Goal: Book appointment/travel/reservation

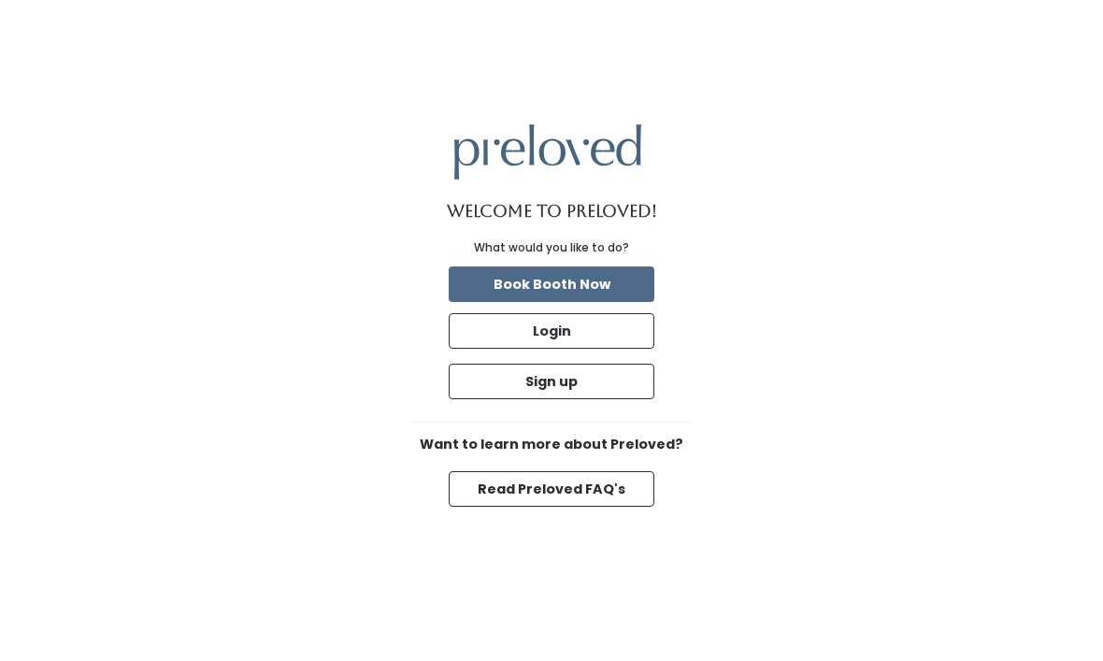
click at [629, 302] on button "Book Booth Now" at bounding box center [552, 284] width 206 height 36
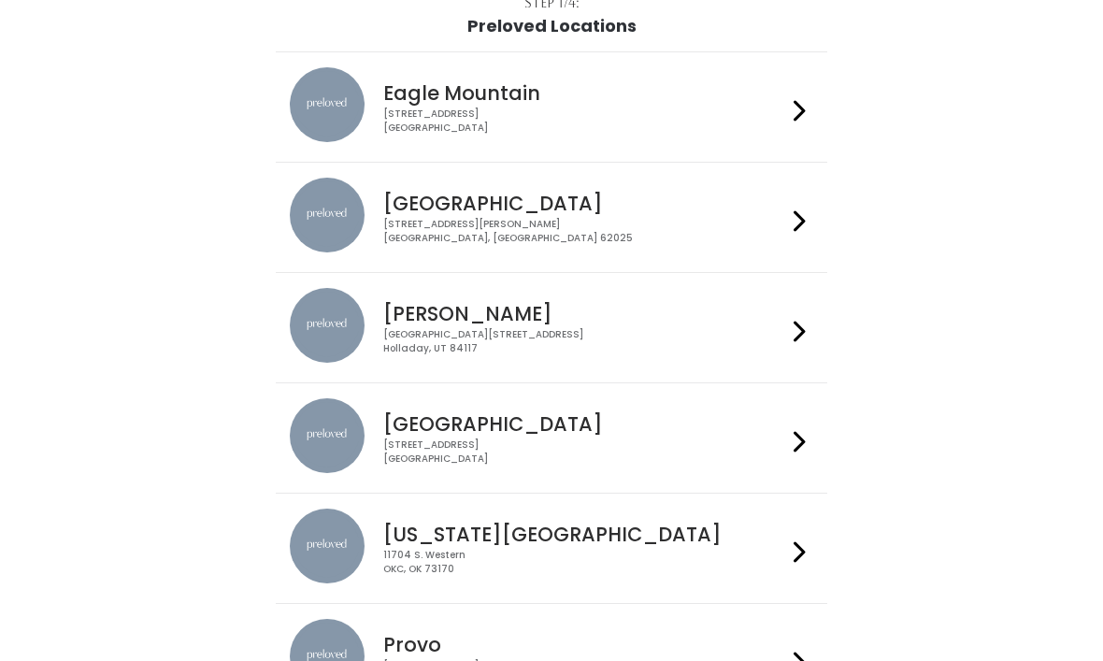
scroll to position [140, 0]
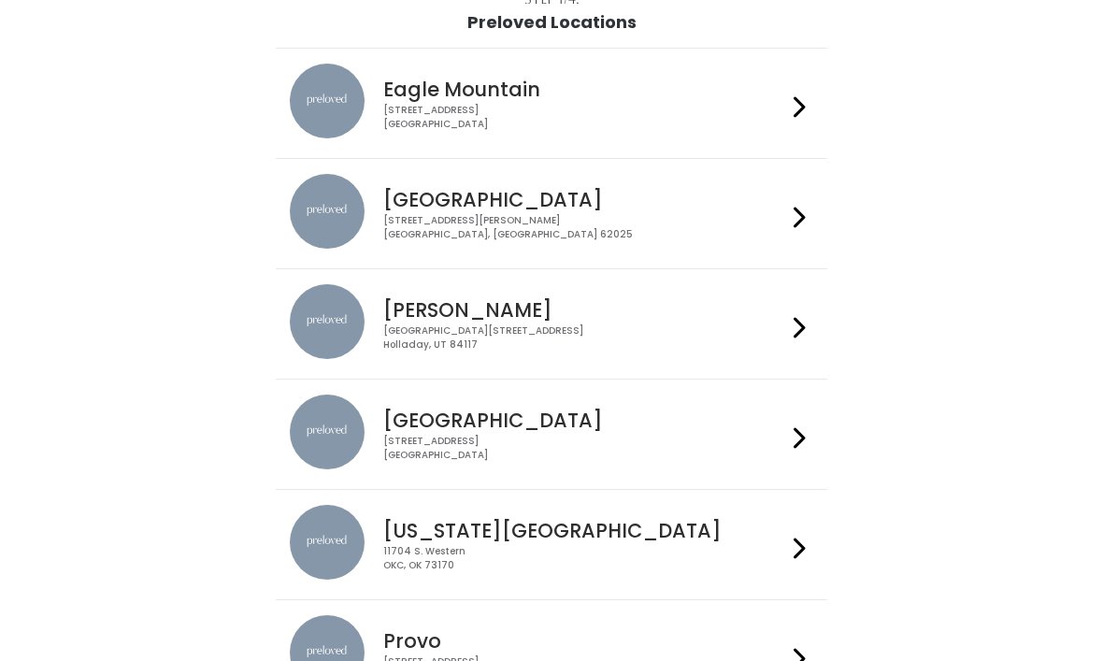
click at [801, 433] on icon at bounding box center [800, 437] width 12 height 27
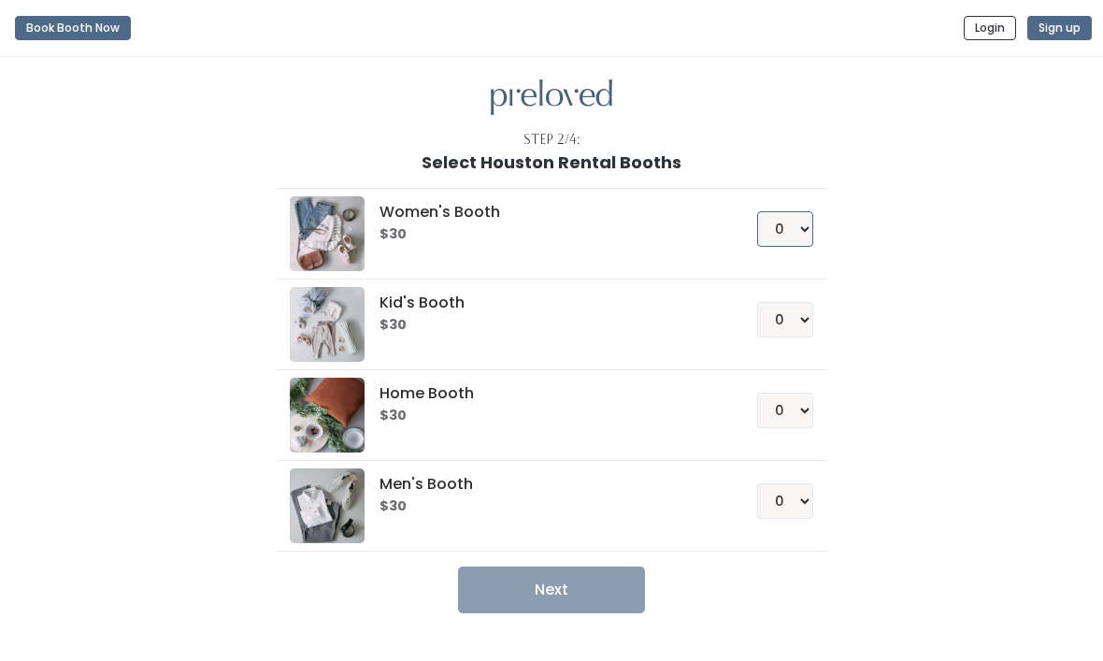
click at [797, 226] on select "0 1 2 3 4" at bounding box center [785, 229] width 56 height 36
click at [811, 229] on select "0 1 2 3 4" at bounding box center [785, 229] width 56 height 36
select select "1"
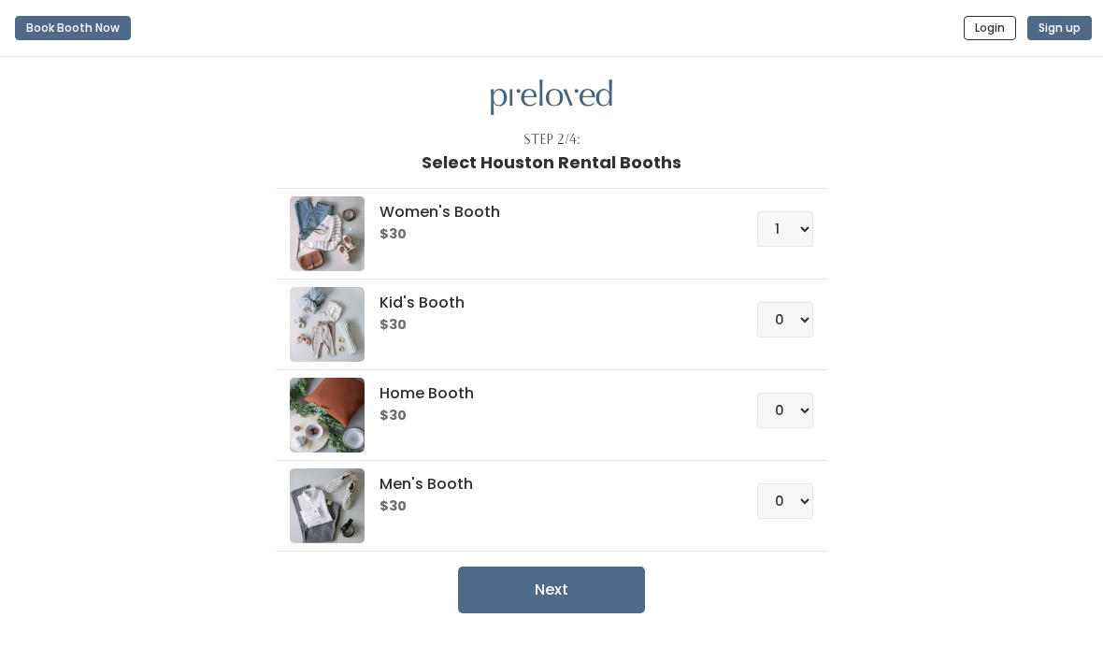
click at [595, 585] on button "Next" at bounding box center [551, 590] width 187 height 47
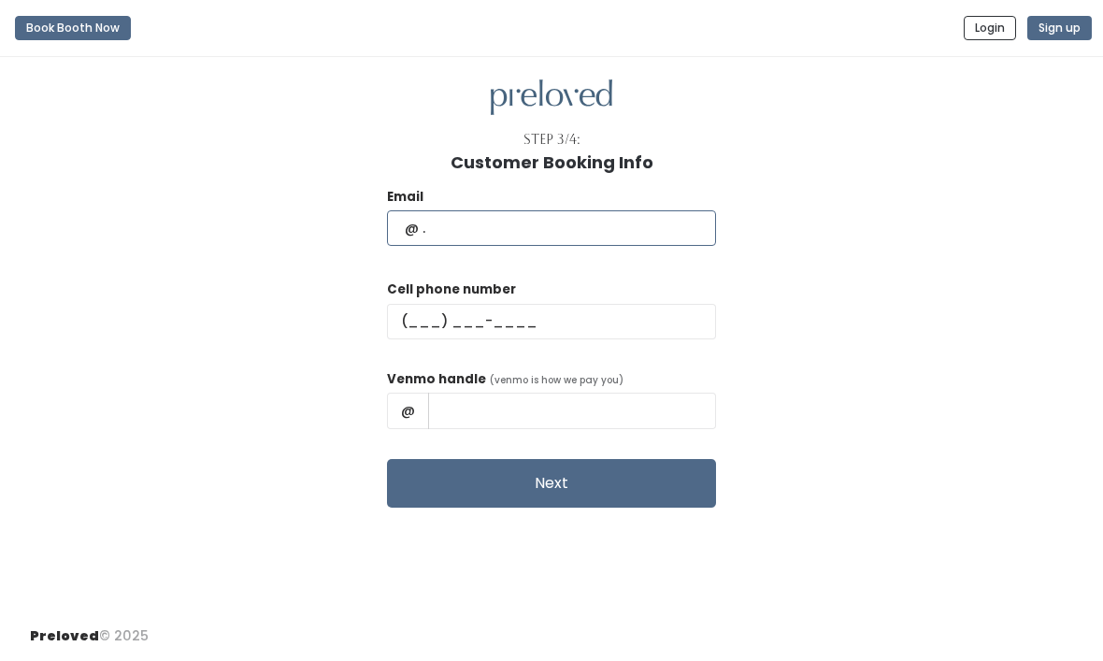
click at [518, 223] on input "text" at bounding box center [551, 228] width 329 height 36
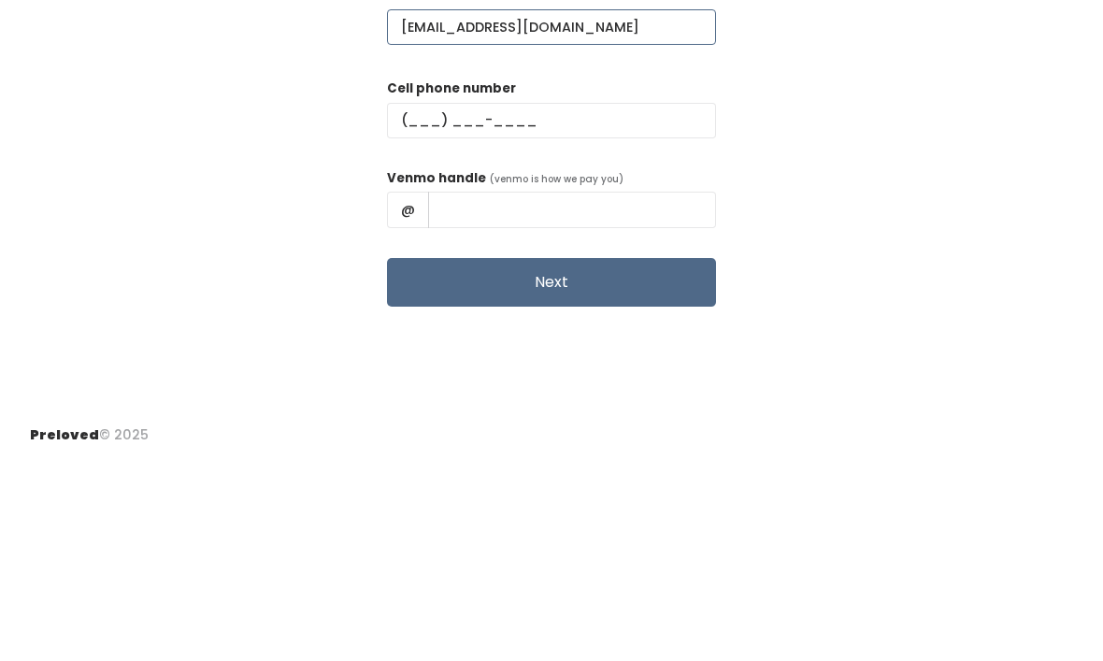
type input "Daisymorales18@gmail.com"
click at [595, 304] on input "text" at bounding box center [551, 322] width 329 height 36
type input "[PHONE_NUMBER]"
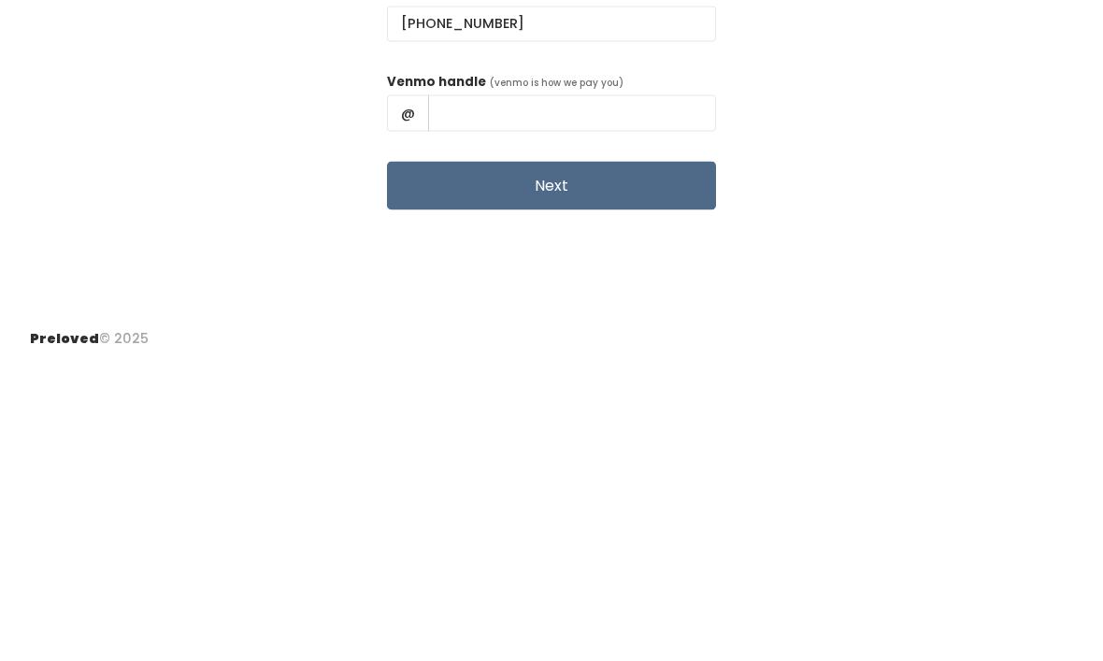
click at [584, 459] on button "Next" at bounding box center [551, 483] width 329 height 49
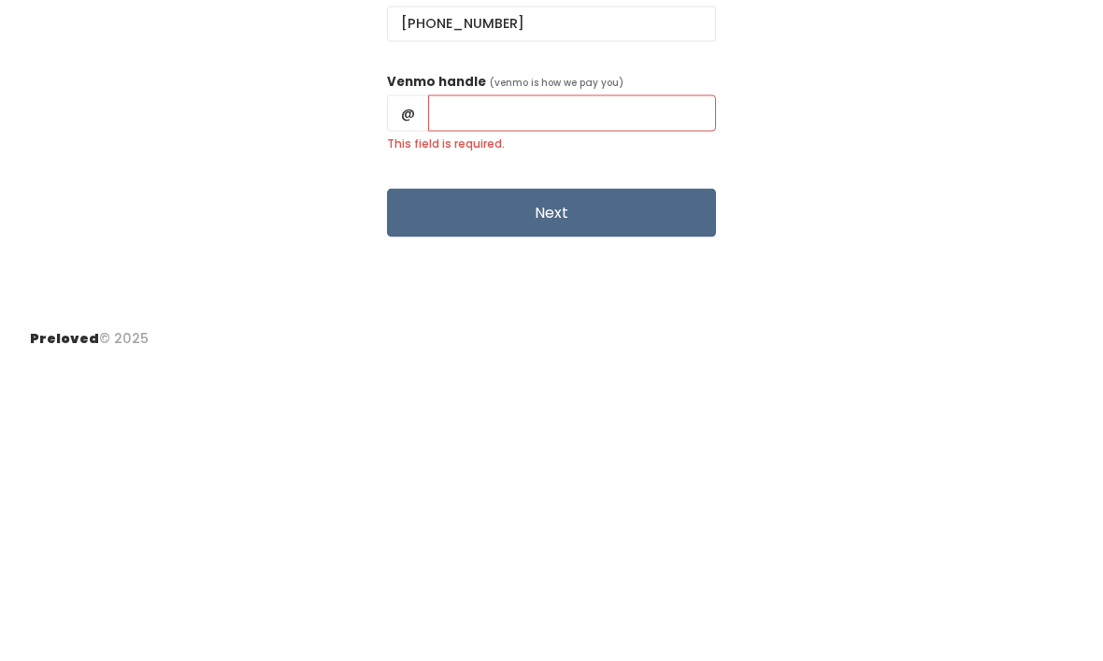
scroll to position [63, 0]
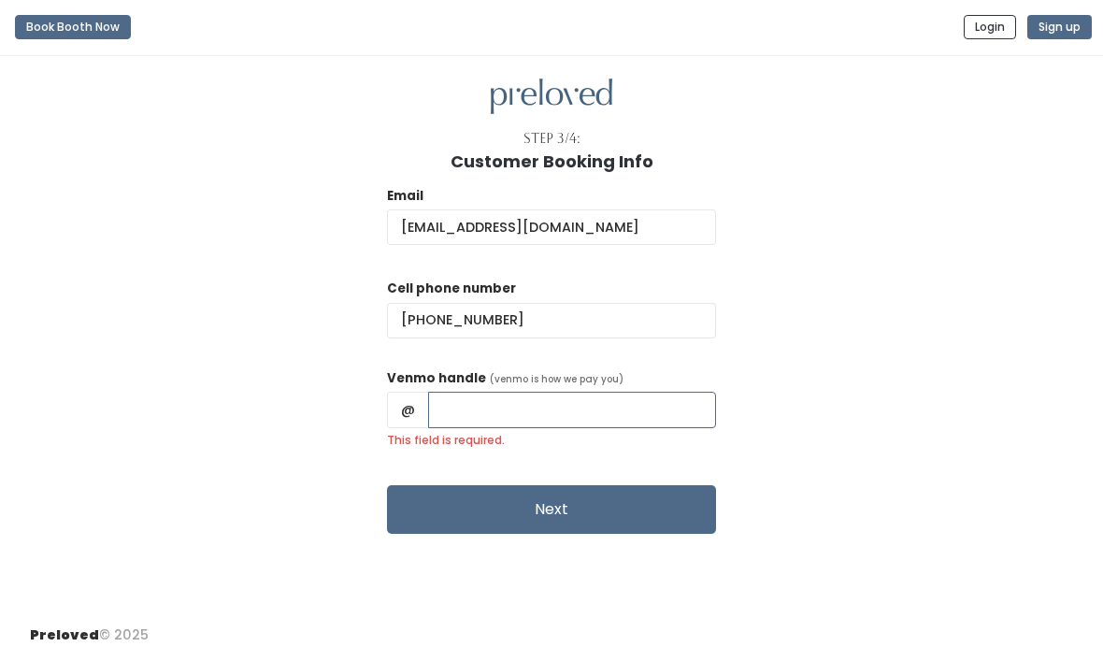
click at [543, 393] on input "This field is required." at bounding box center [572, 411] width 288 height 36
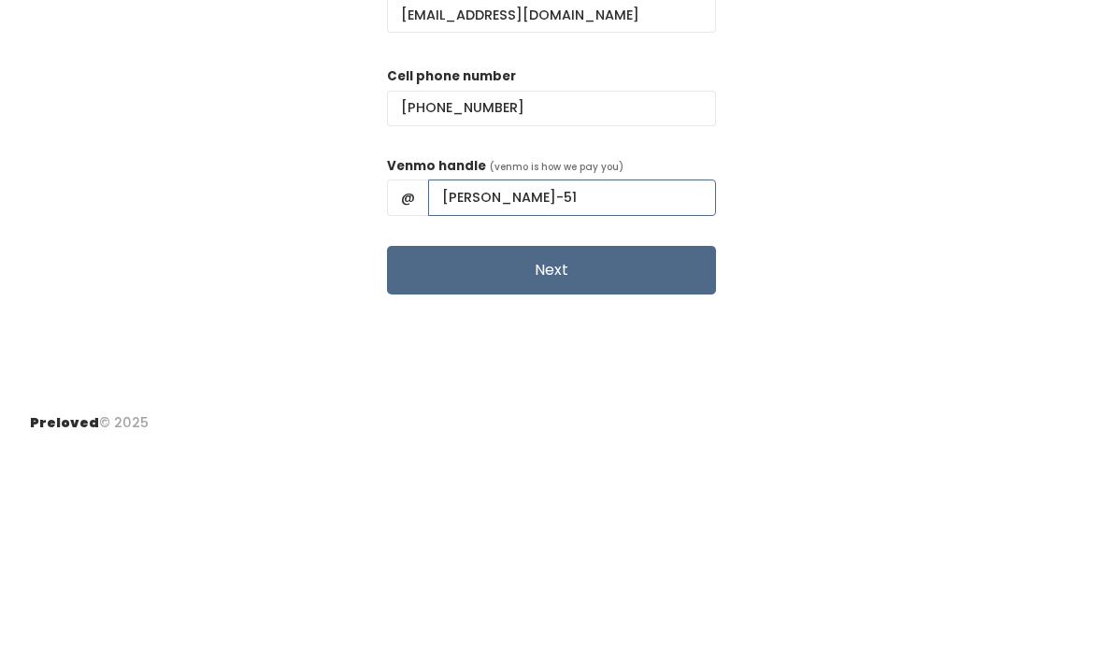
type input "Daisy-Morales-51"
click at [621, 459] on button "Next" at bounding box center [551, 483] width 329 height 49
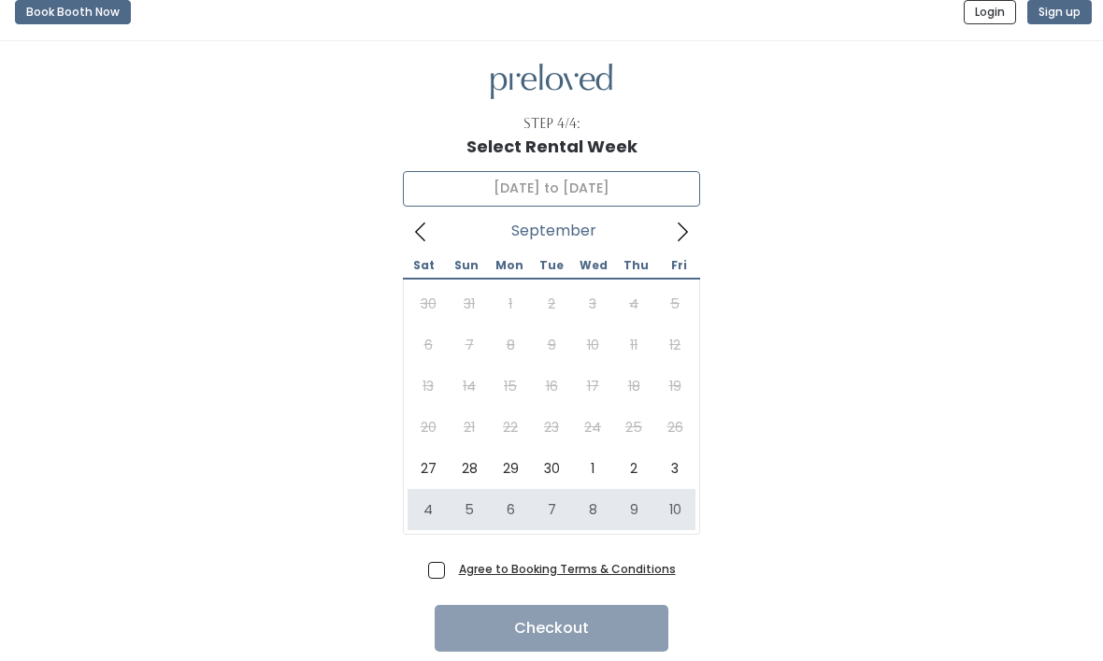
scroll to position [15, 0]
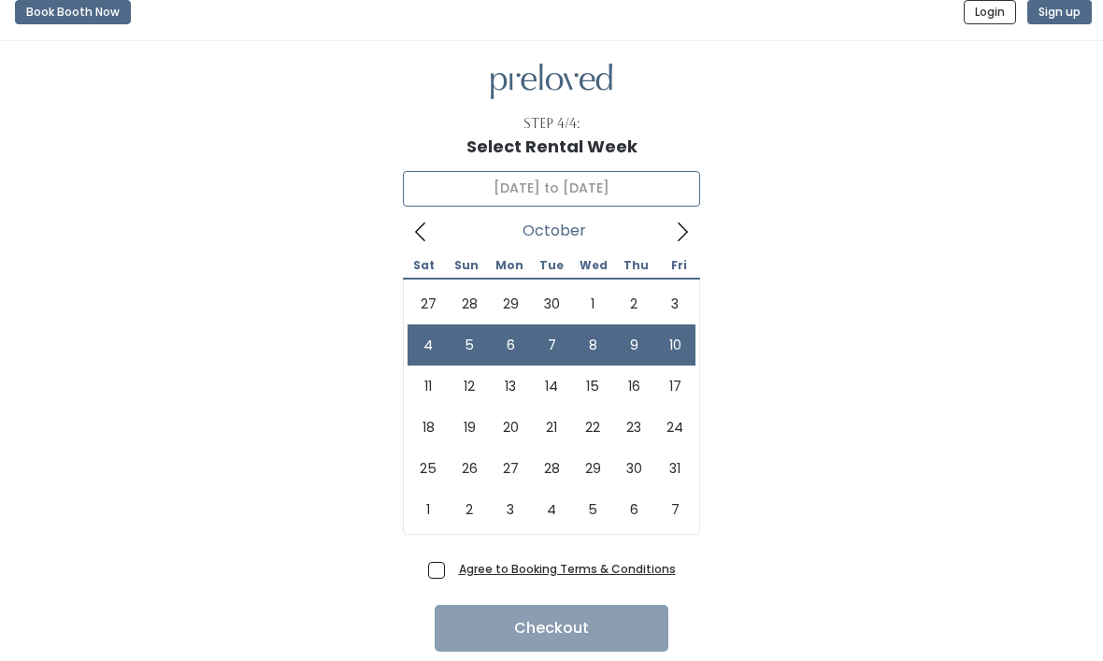
type input "[DATE] to [DATE]"
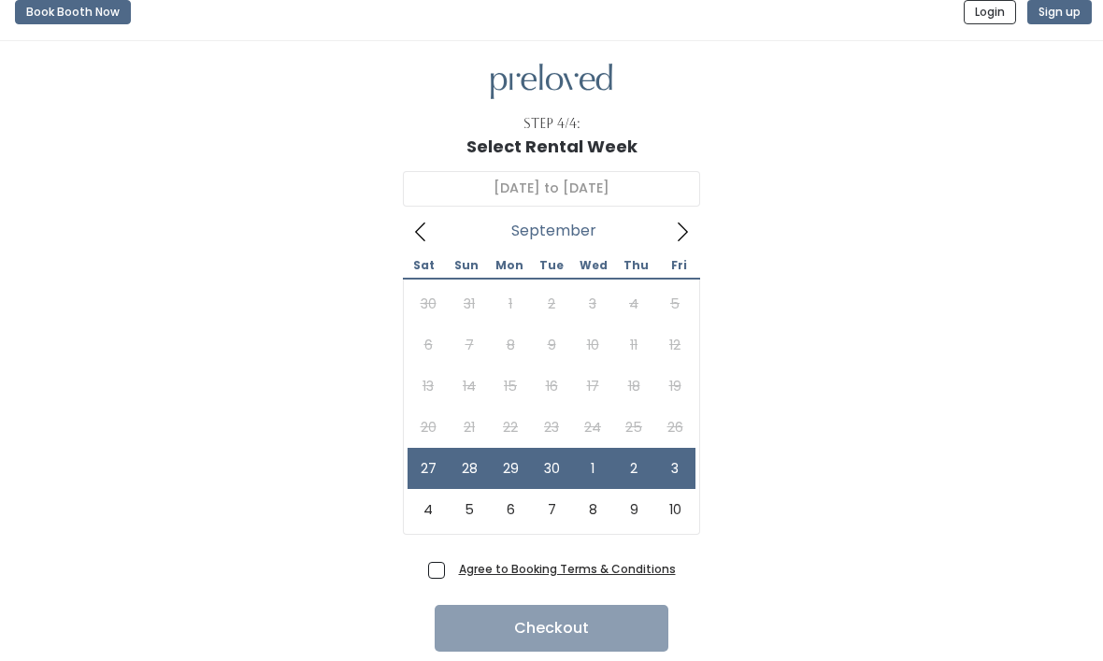
click at [452, 569] on span "Agree to Booking Terms & Conditions" at bounding box center [564, 569] width 224 height 19
click at [452, 569] on input "Agree to Booking Terms & Conditions" at bounding box center [458, 566] width 12 height 12
checkbox input "true"
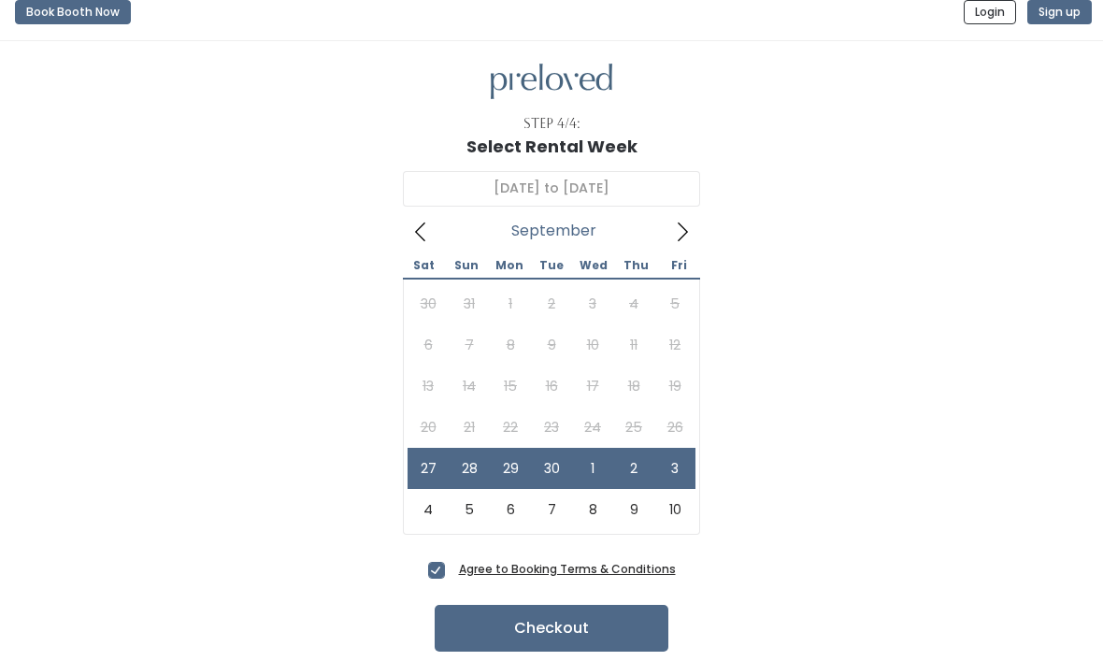
click at [624, 625] on button "Checkout" at bounding box center [552, 629] width 234 height 47
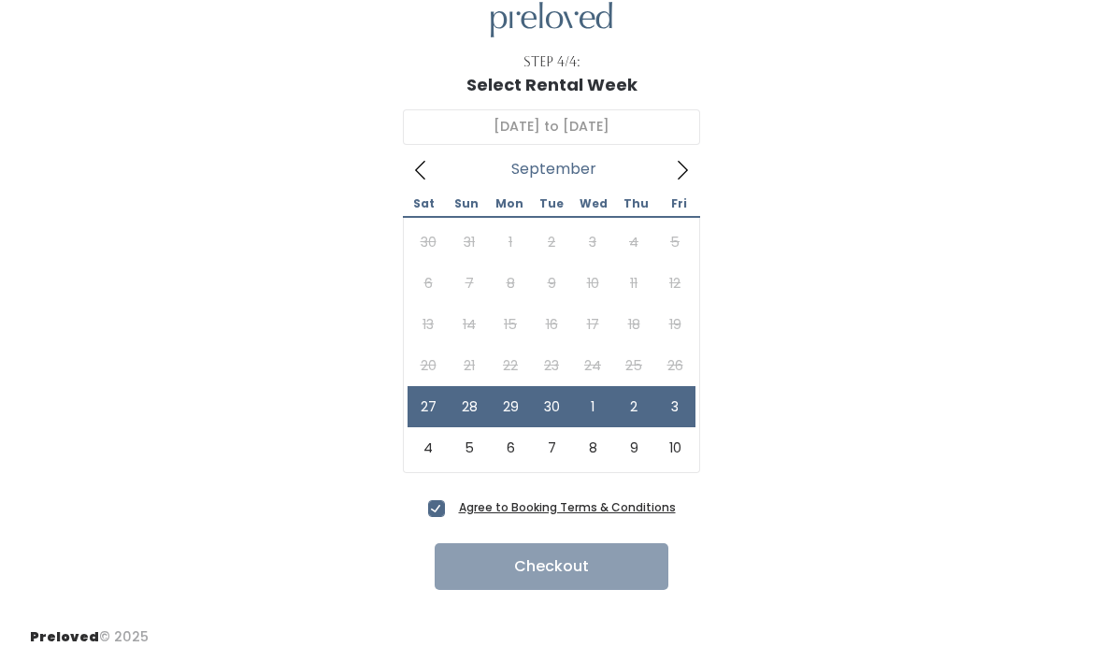
scroll to position [78, 0]
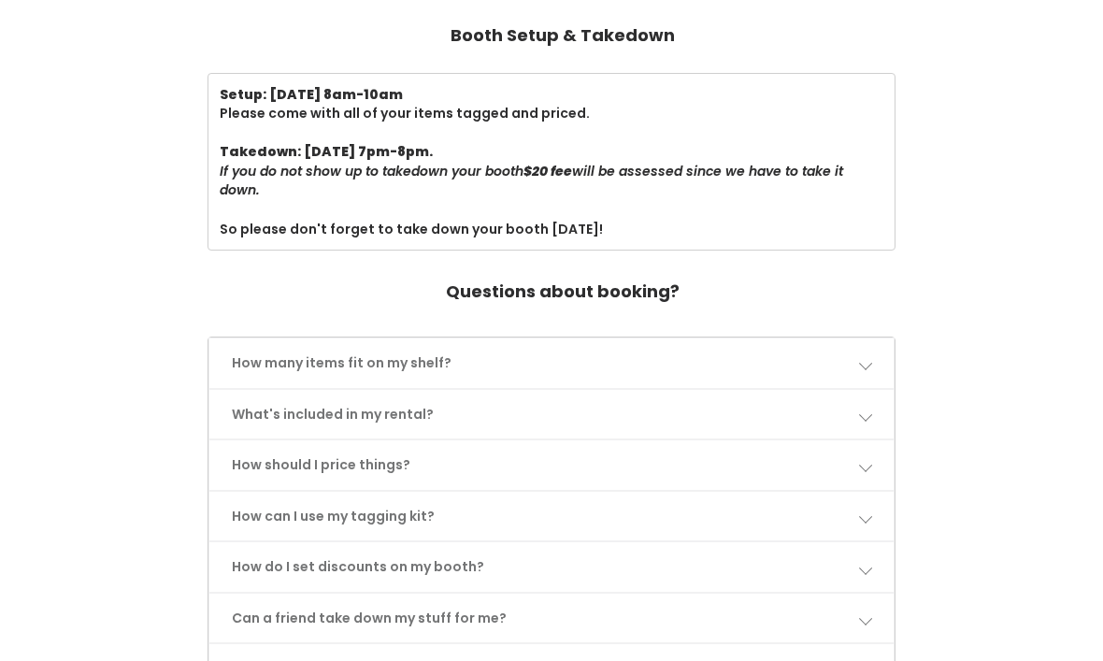
scroll to position [657, 0]
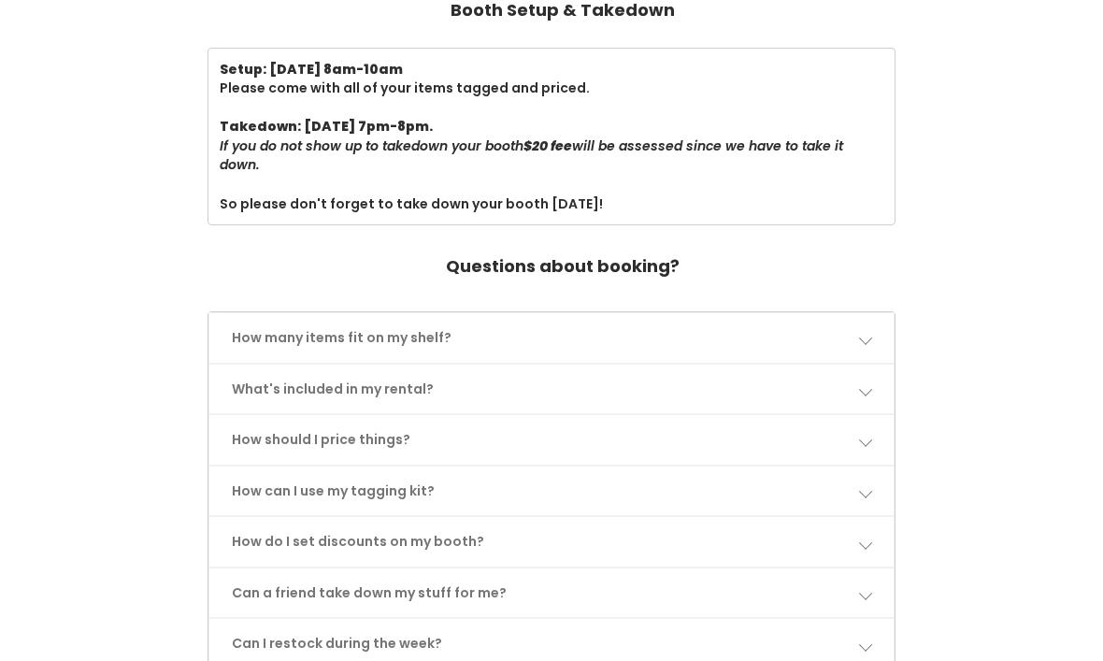
click at [866, 331] on span at bounding box center [864, 337] width 13 height 13
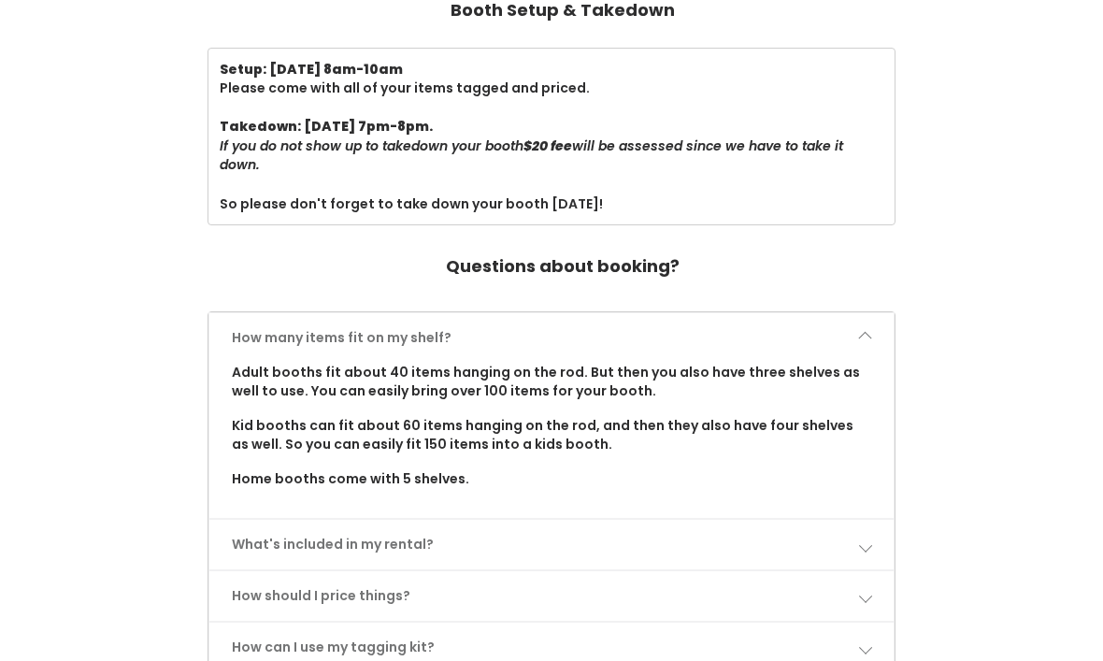
click at [866, 585] on link "How should I price things?" at bounding box center [551, 596] width 684 height 50
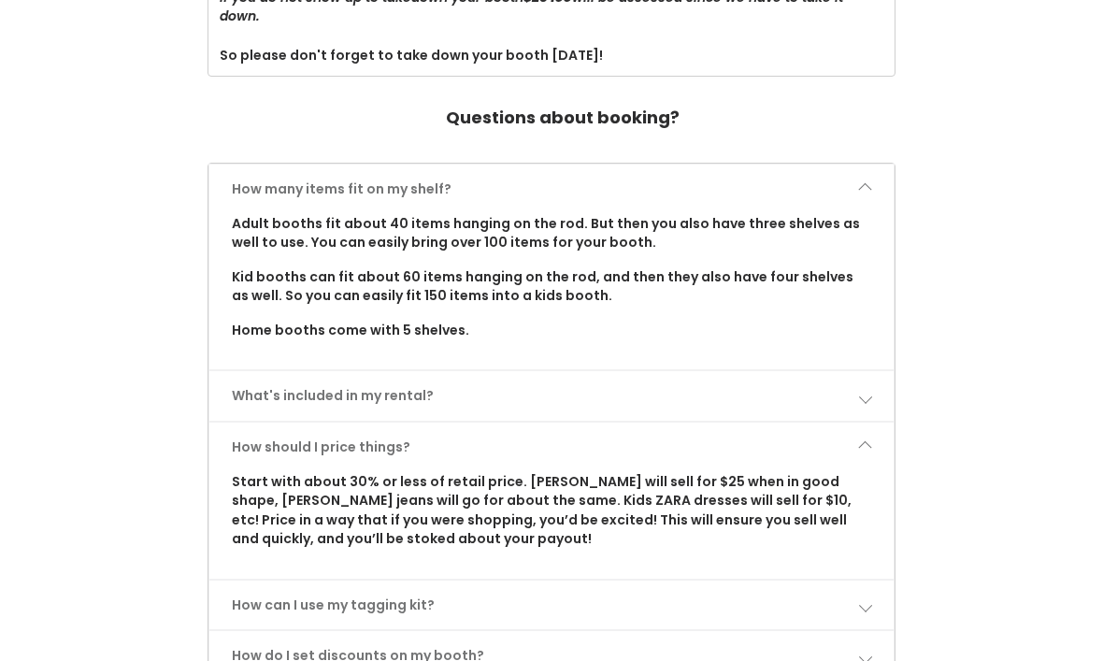
scroll to position [812, 0]
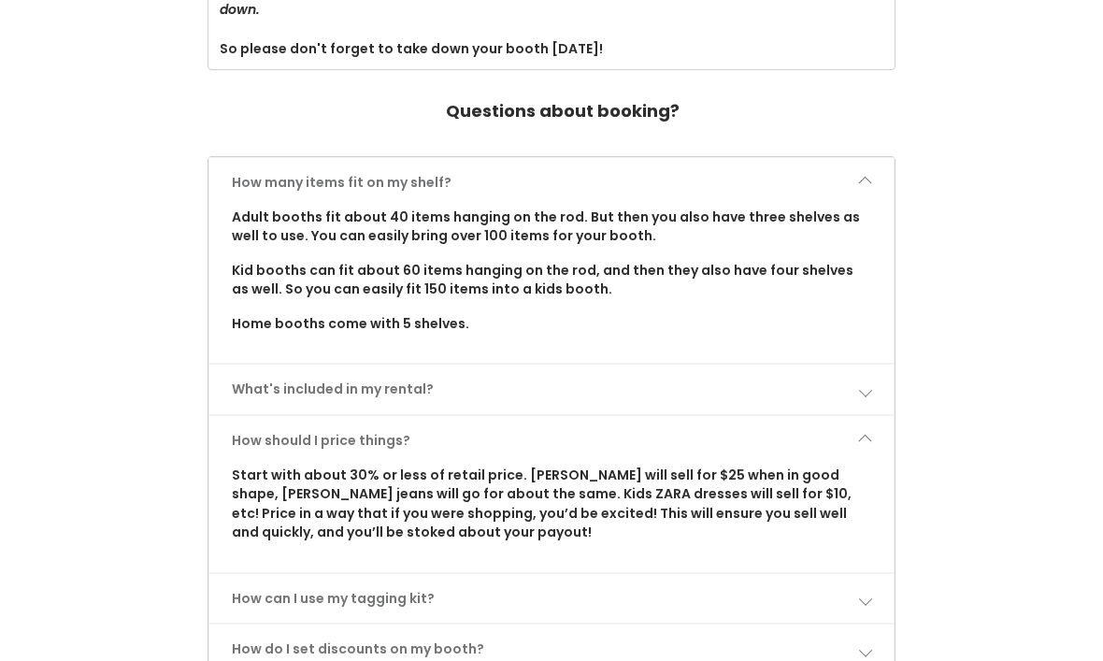
click at [873, 581] on link "How can I use my tagging kit?" at bounding box center [551, 599] width 684 height 50
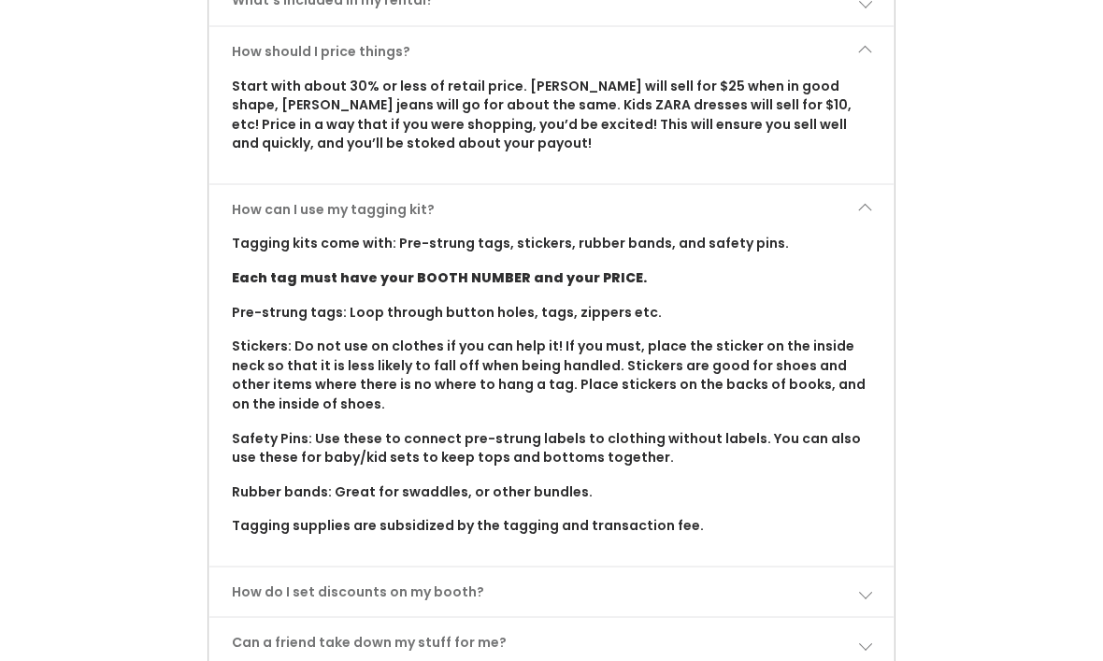
scroll to position [1232, 0]
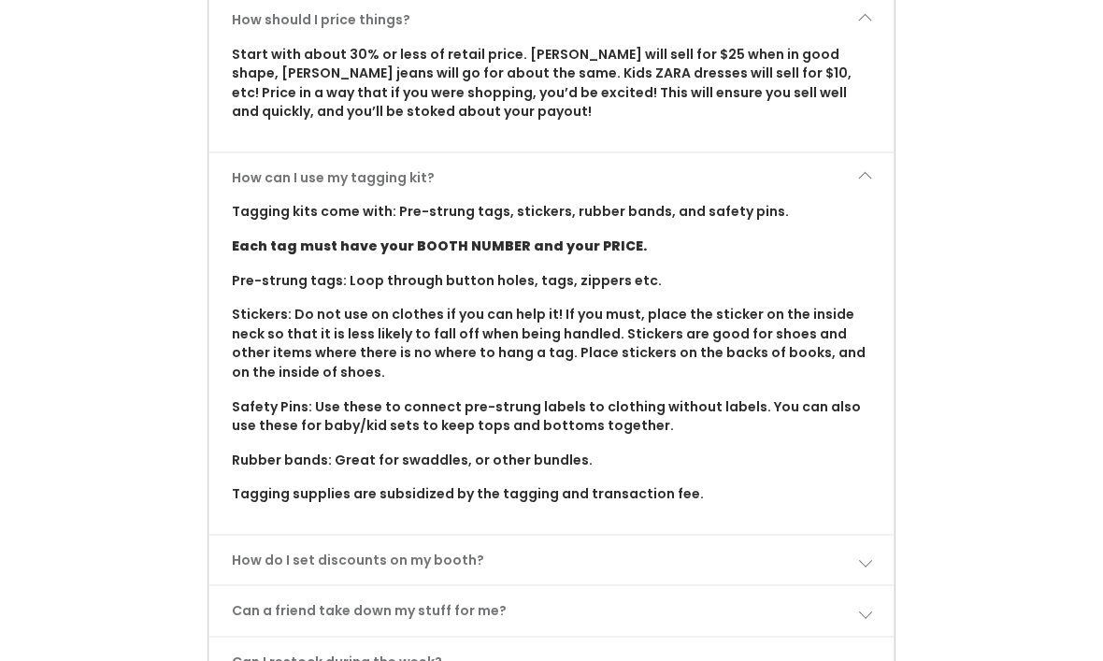
click at [878, 540] on link "How do I set discounts on my booth?" at bounding box center [551, 562] width 684 height 50
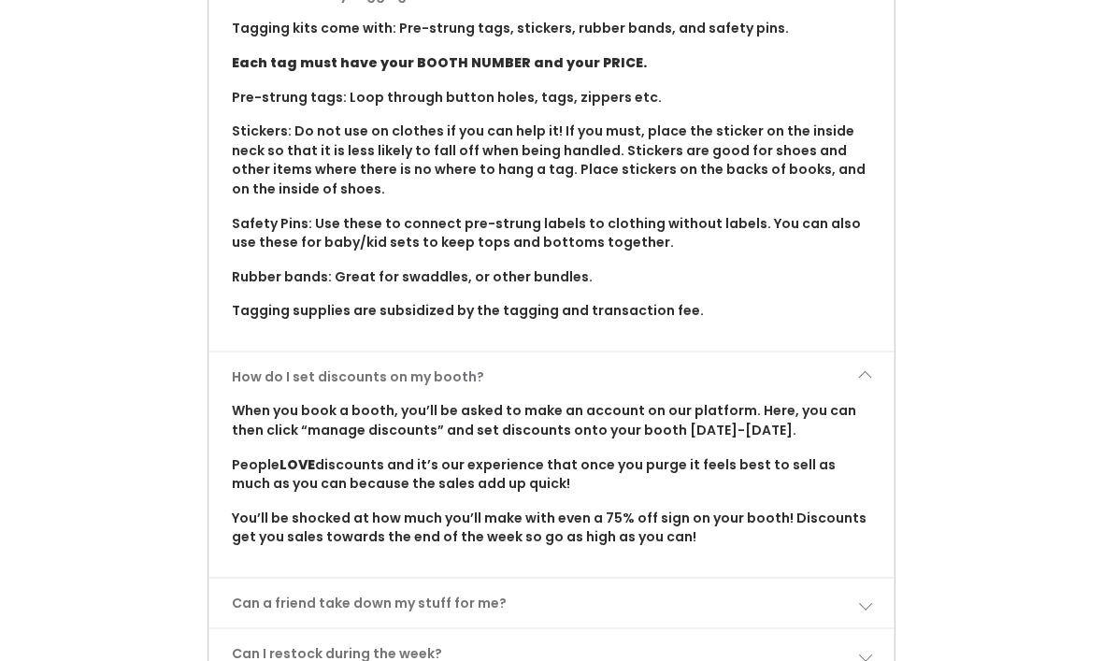
scroll to position [1416, 0]
click at [869, 596] on span at bounding box center [864, 602] width 13 height 13
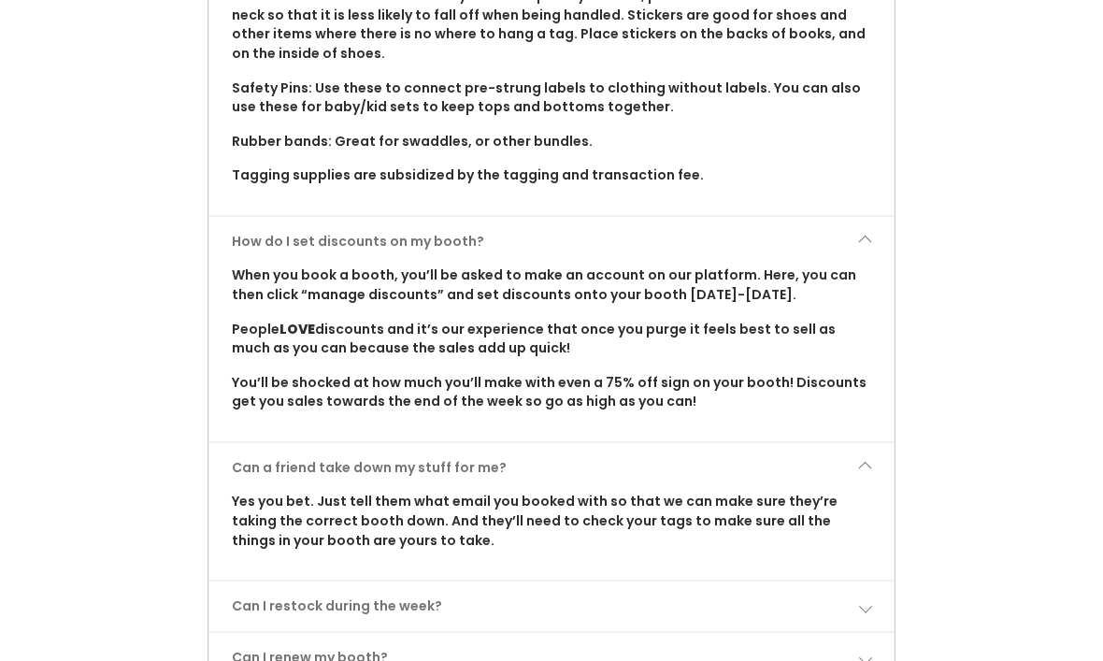
scroll to position [1552, 0]
click at [868, 599] on span at bounding box center [864, 605] width 13 height 13
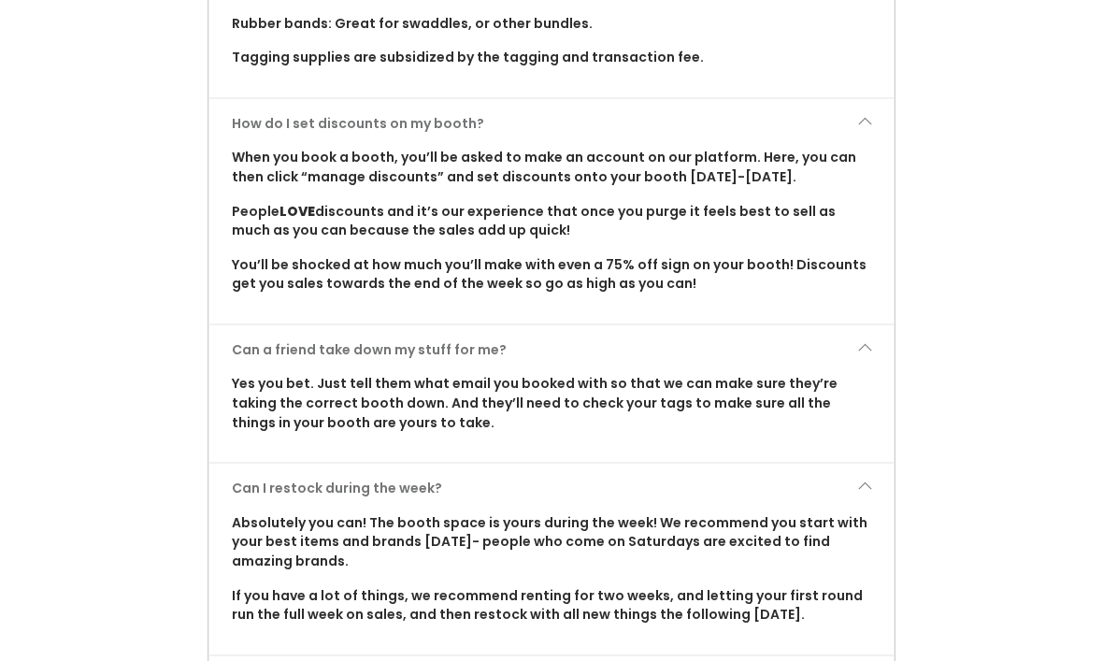
scroll to position [1672, 0]
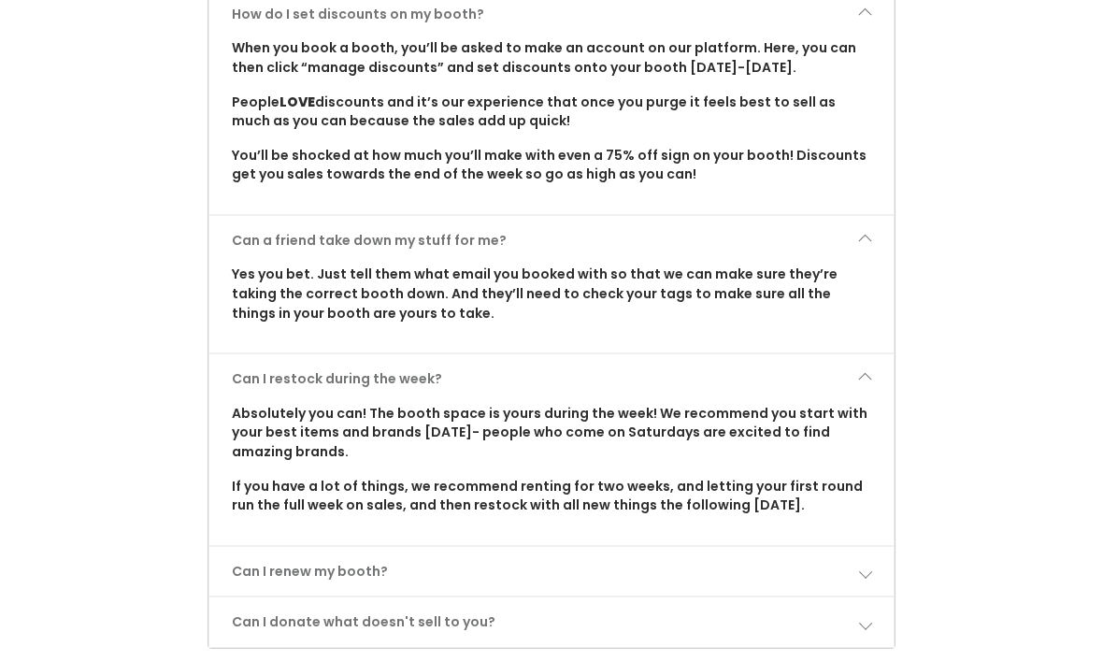
click at [865, 548] on link "Can I renew my booth?" at bounding box center [551, 573] width 684 height 50
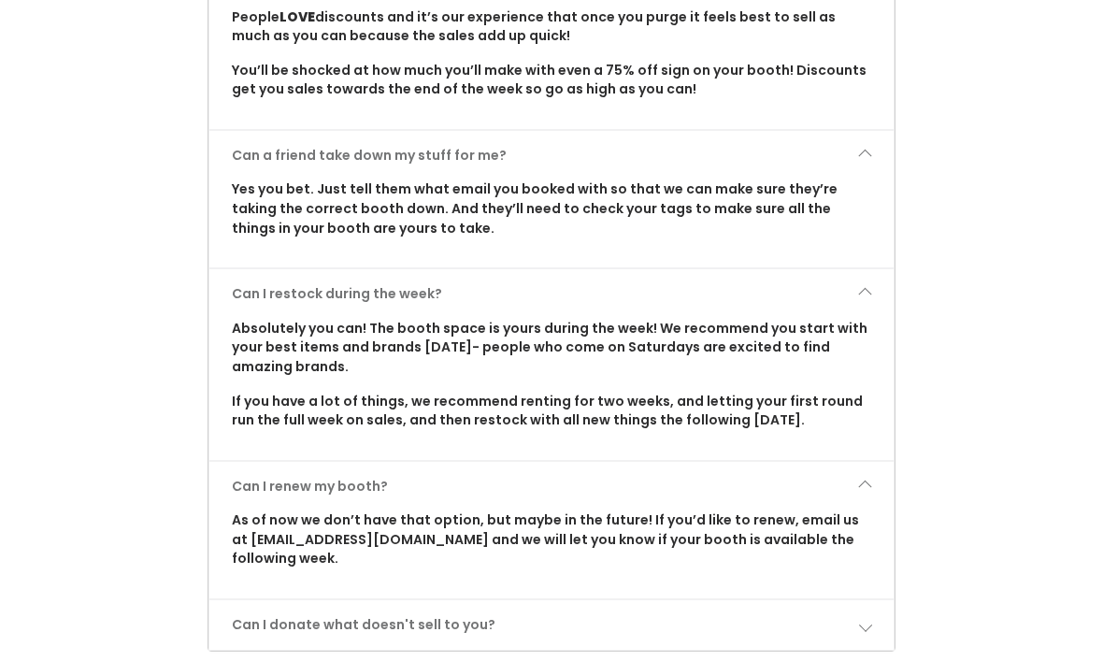
scroll to position [1864, 0]
click at [867, 618] on span at bounding box center [864, 624] width 13 height 13
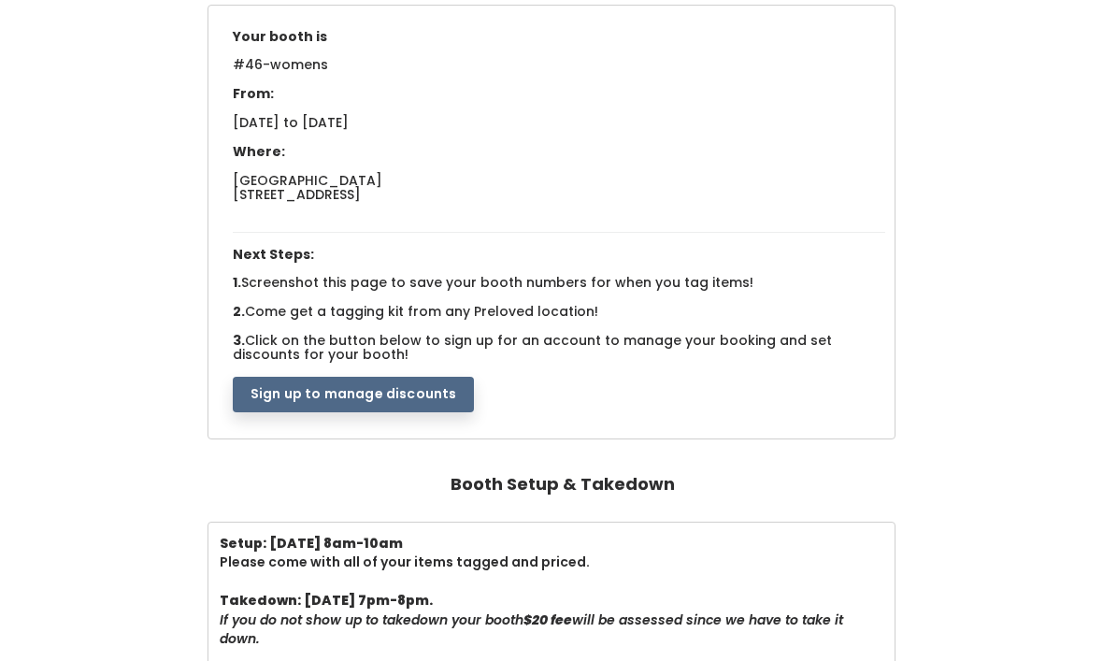
scroll to position [181, 0]
click at [452, 384] on button "Sign up to manage discounts" at bounding box center [353, 397] width 241 height 36
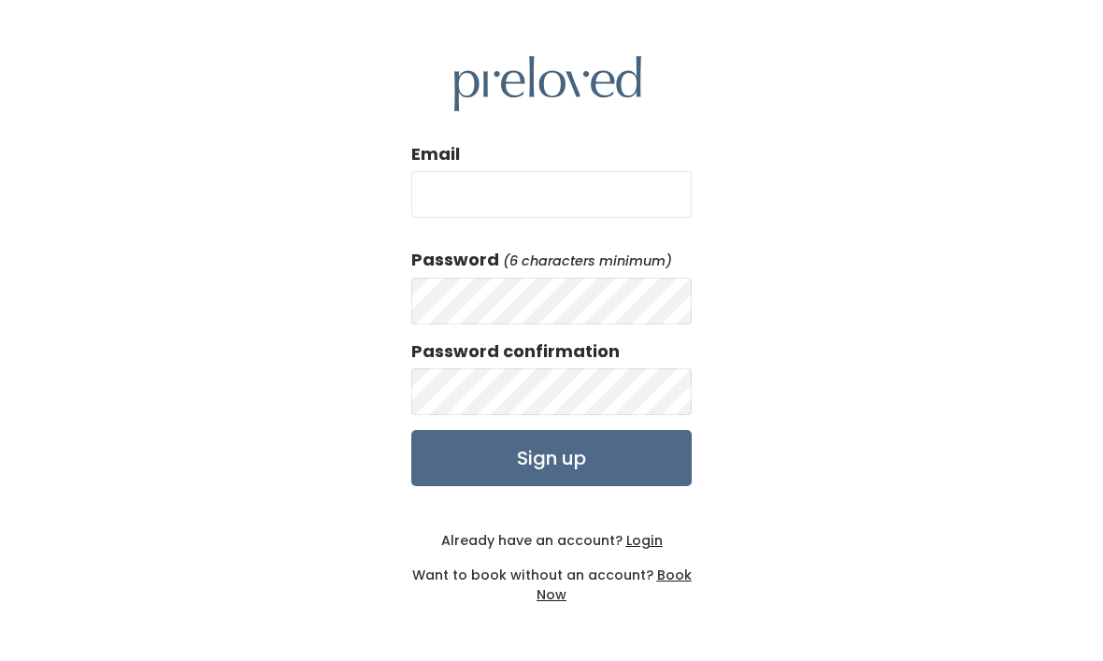
click at [574, 218] on input "Email" at bounding box center [551, 194] width 280 height 47
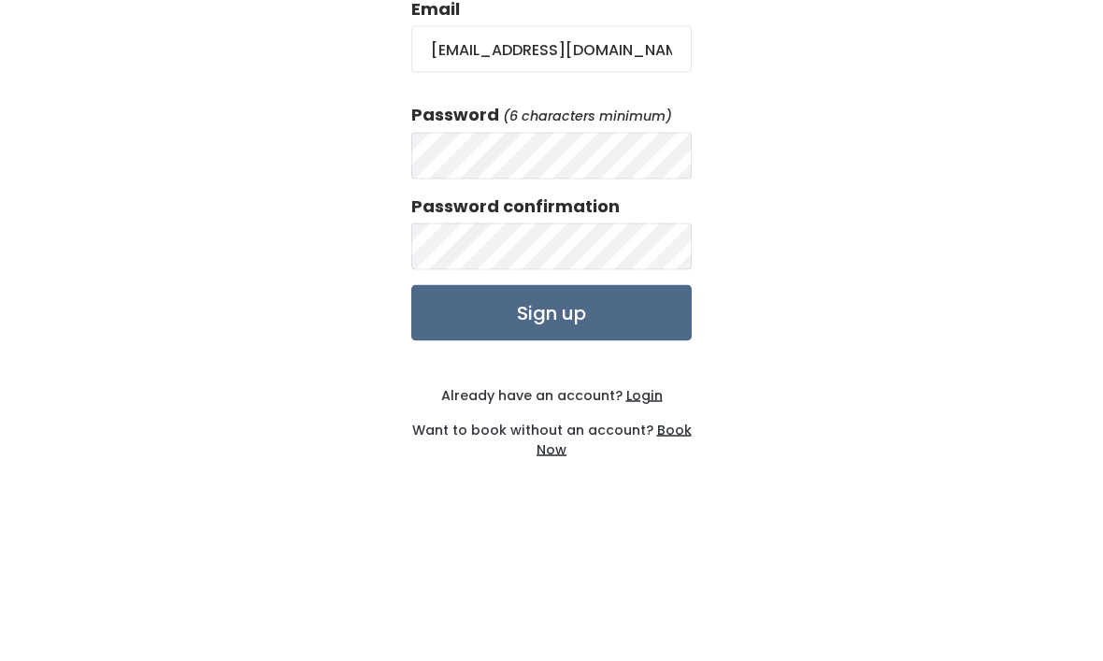
type input "[EMAIL_ADDRESS][DOMAIN_NAME]"
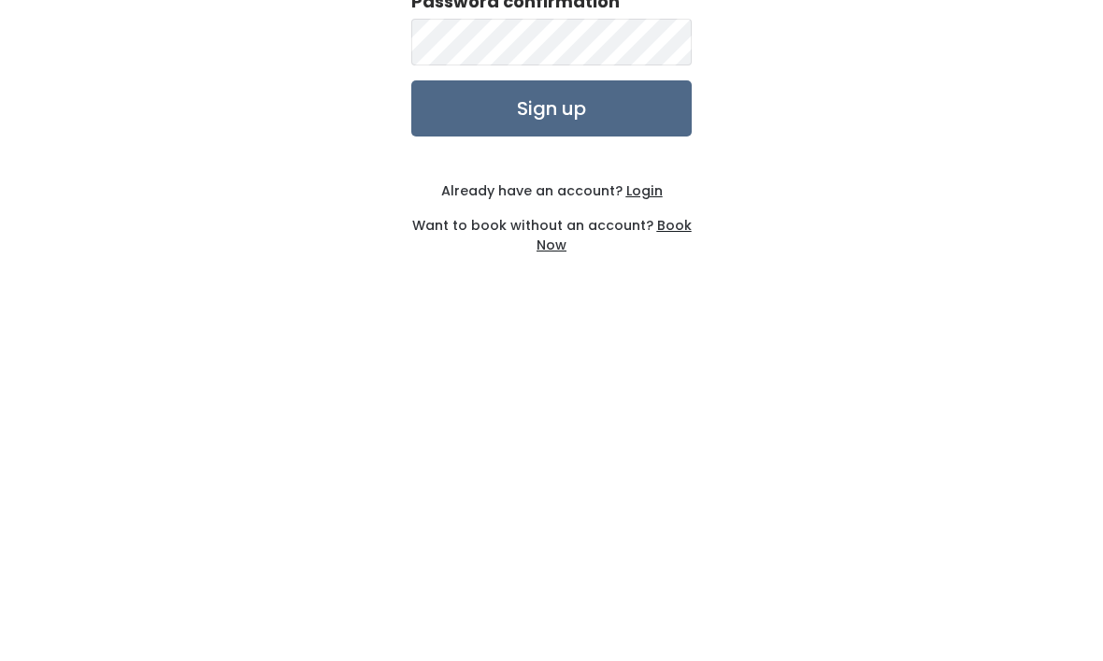
click at [610, 430] on input "Sign up" at bounding box center [551, 458] width 280 height 56
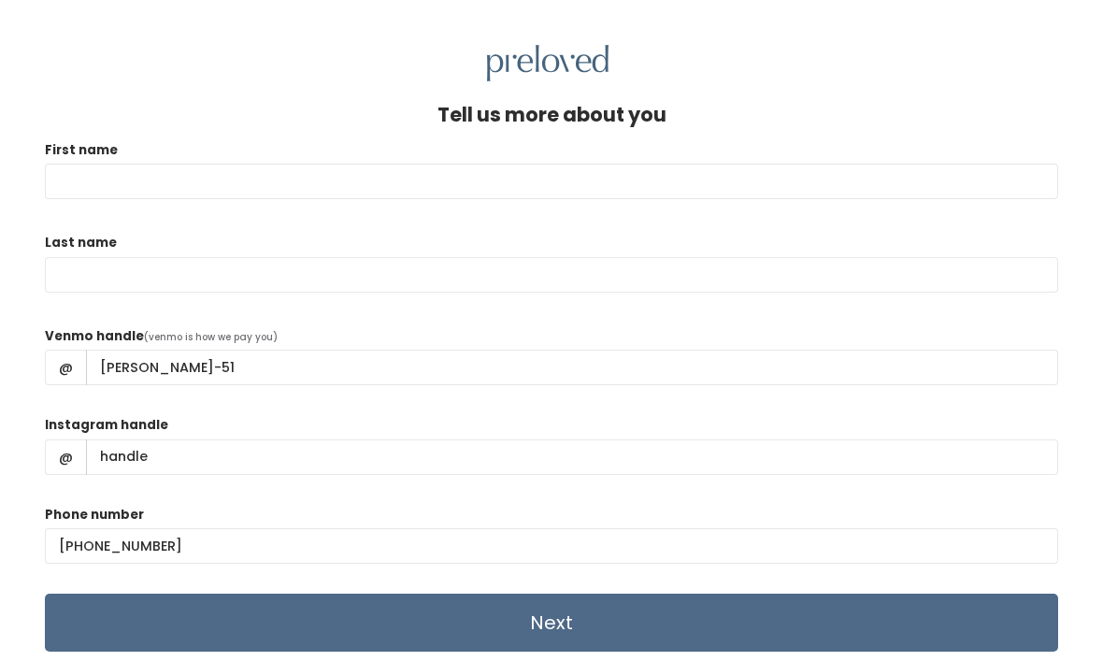
click at [261, 190] on input "First name" at bounding box center [551, 182] width 1013 height 36
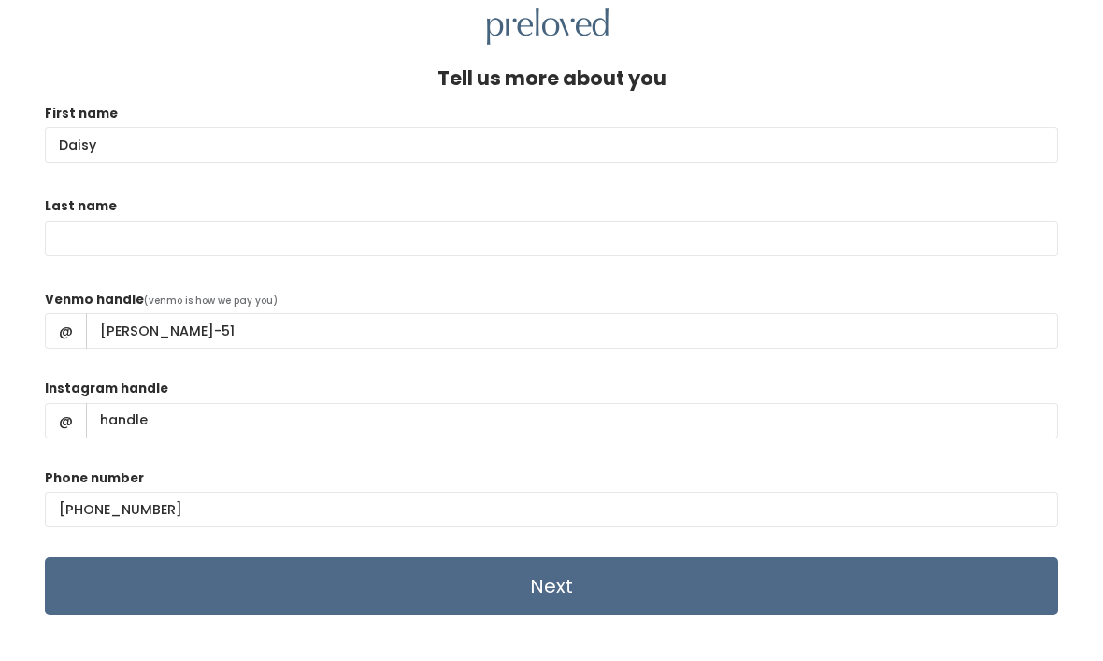
type input "Daisy"
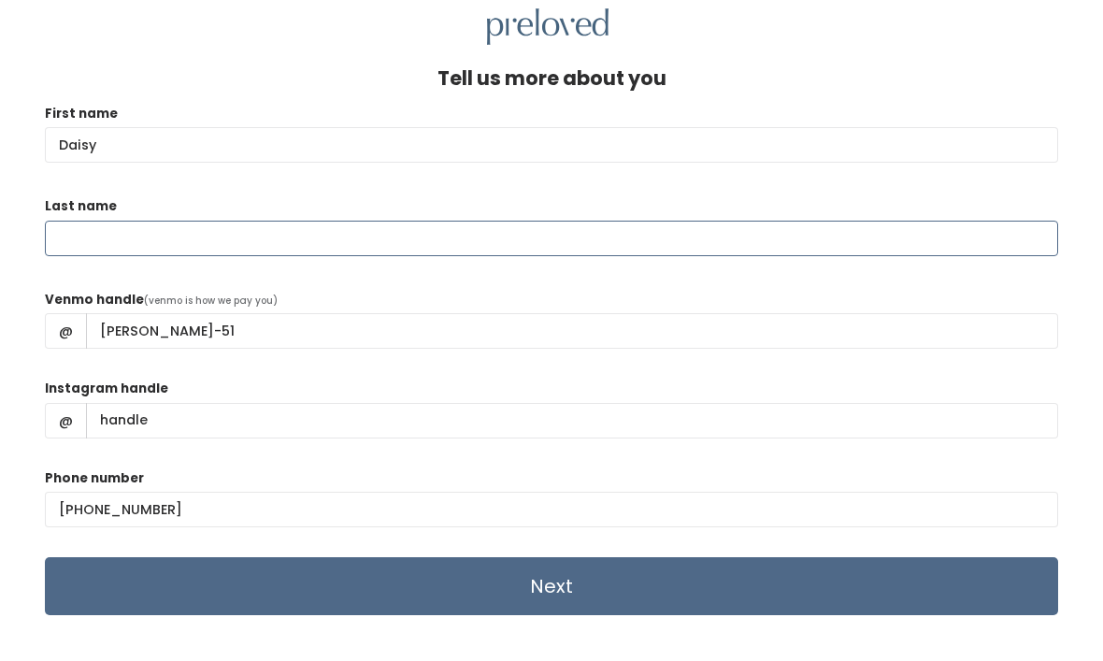
click at [320, 257] on input "Last name" at bounding box center [551, 275] width 1013 height 36
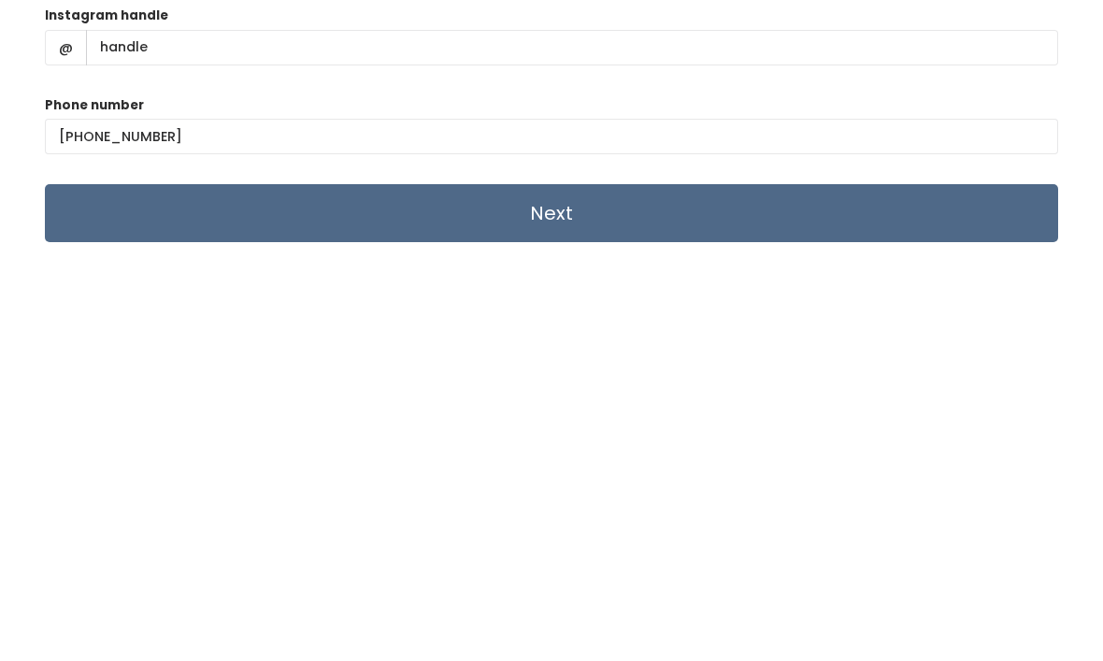
scroll to position [143, 0]
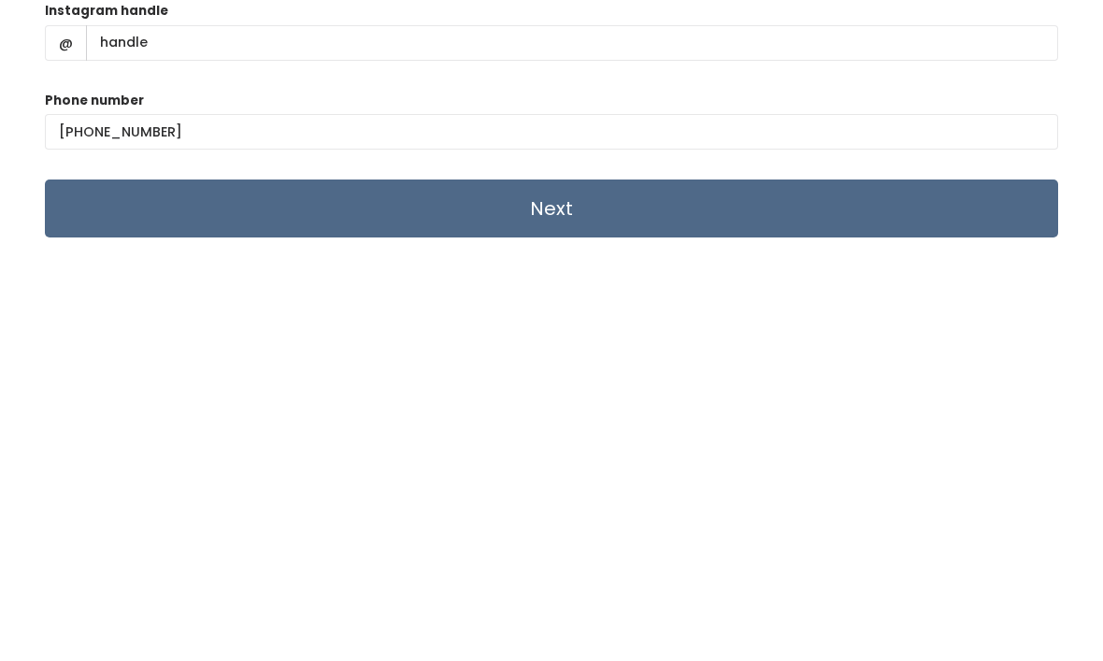
type input "[PERSON_NAME]"
click at [574, 512] on input "Next" at bounding box center [551, 541] width 1013 height 58
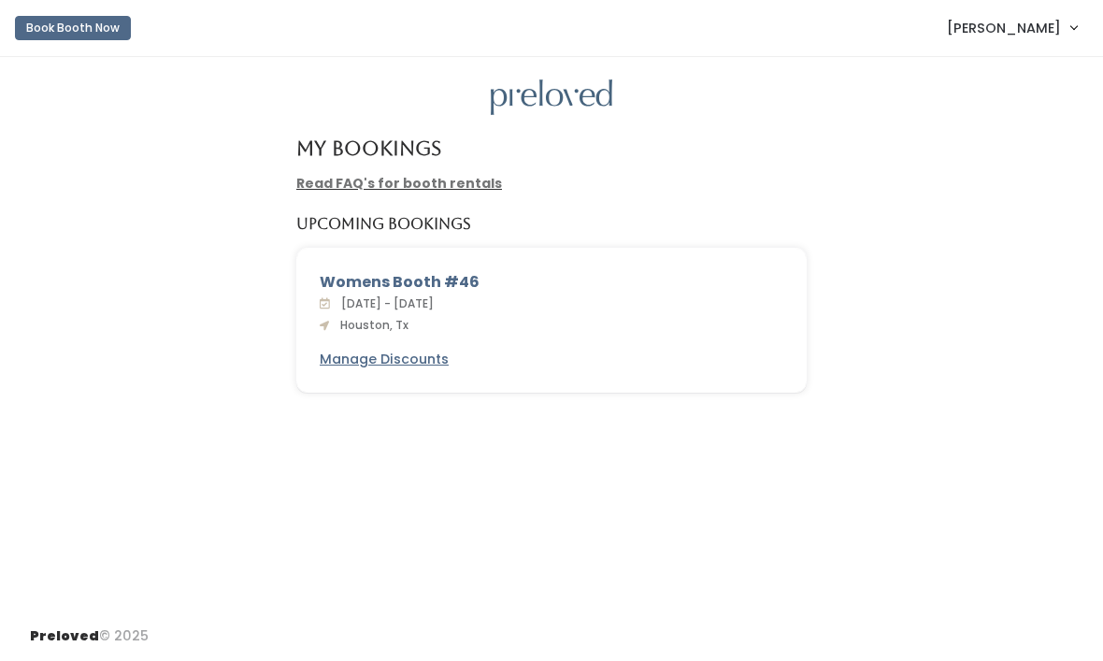
click at [405, 358] on u "Manage Discounts" at bounding box center [384, 359] width 129 height 19
